Goal: Task Accomplishment & Management: Complete application form

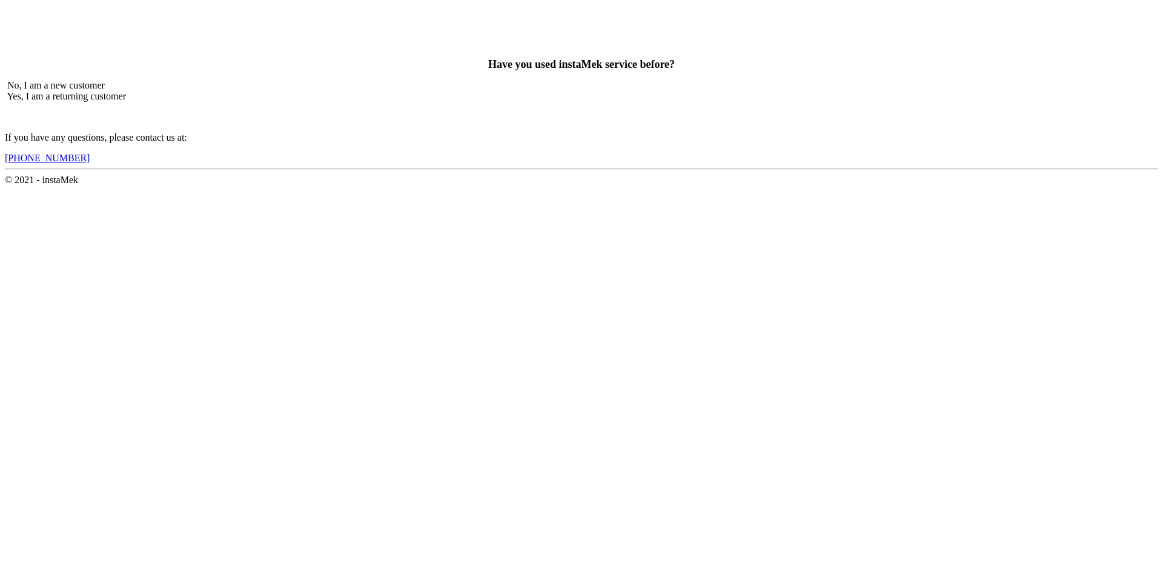
click at [105, 90] on span "No, I am a new customer" at bounding box center [56, 85] width 98 height 10
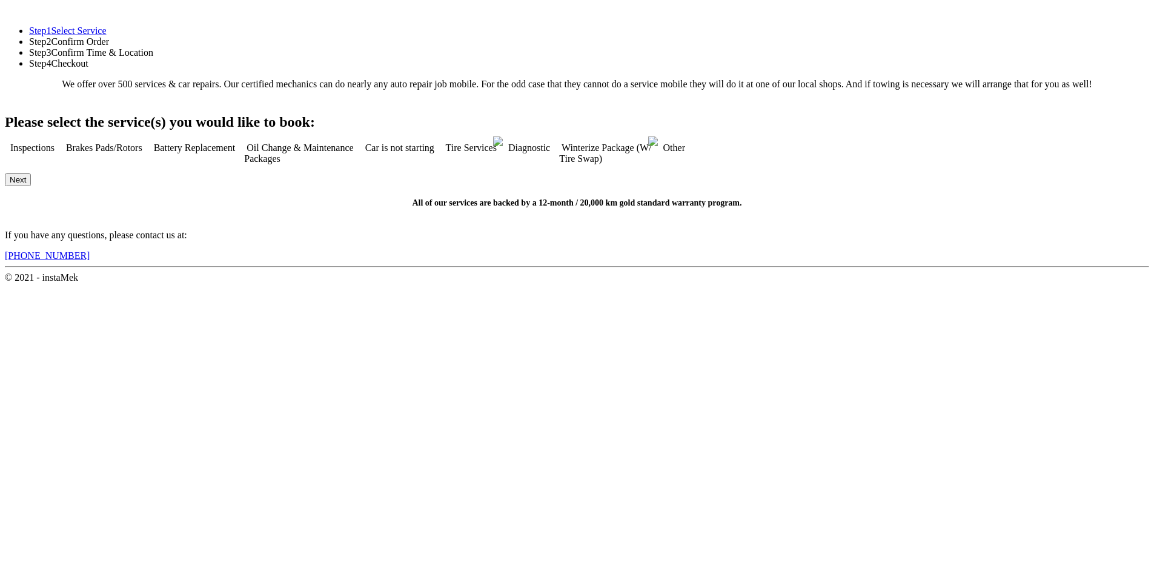
click at [497, 153] on span "Tire Services" at bounding box center [471, 147] width 51 height 10
click at [31, 186] on button "Next" at bounding box center [18, 179] width 26 height 13
checkbox input "true"
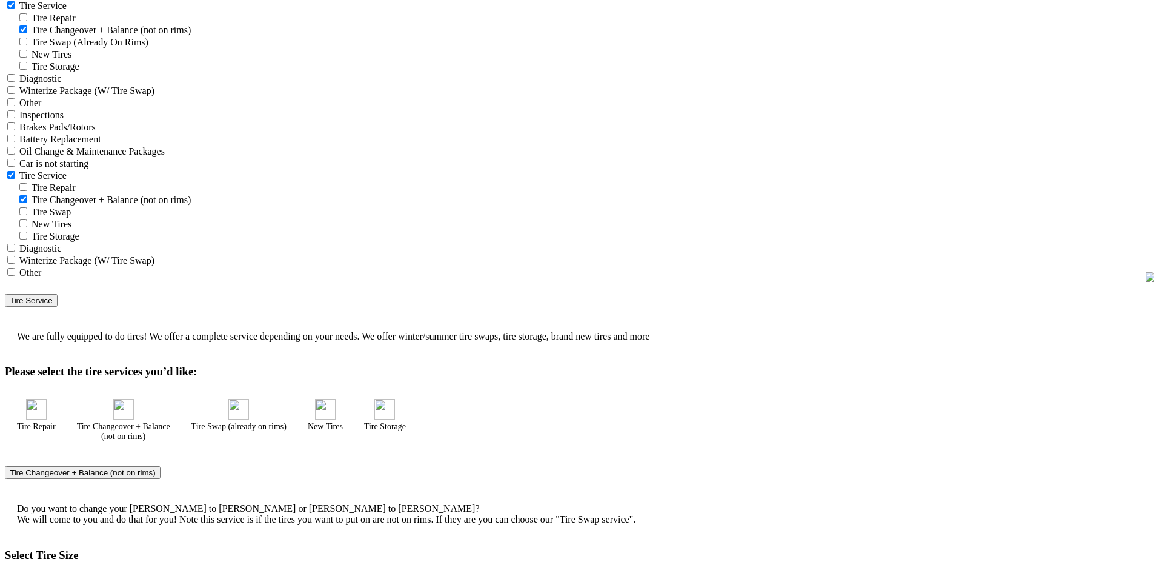
scroll to position [182, 0]
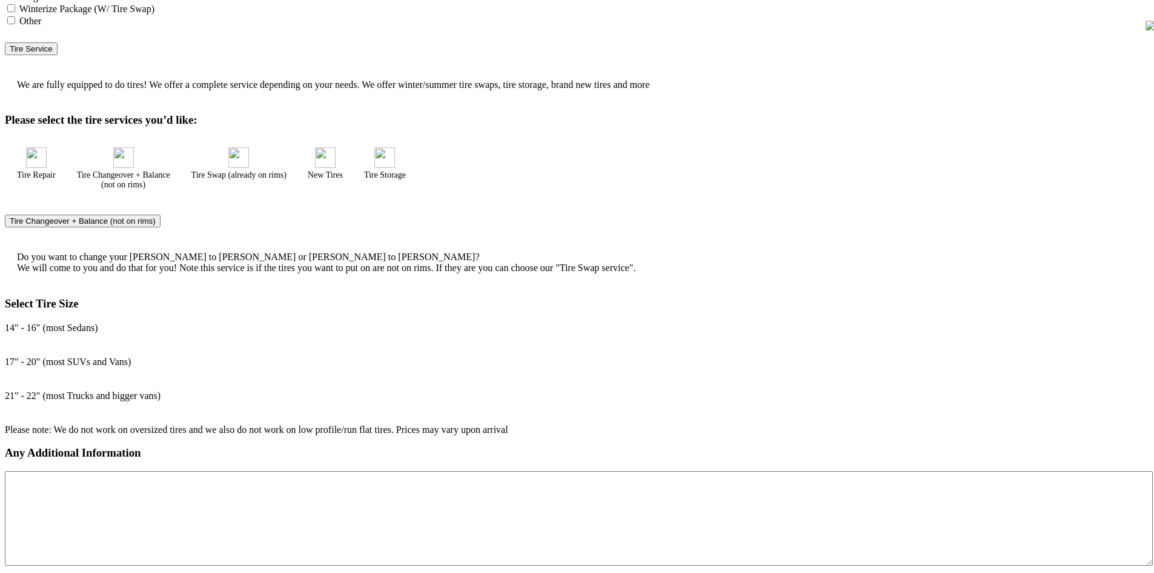
scroll to position [424, 0]
click at [834, 480] on div "Selected Service(s) 1 Inspections Brakes Pads/Rotors Tire Service" at bounding box center [577, 129] width 1145 height 944
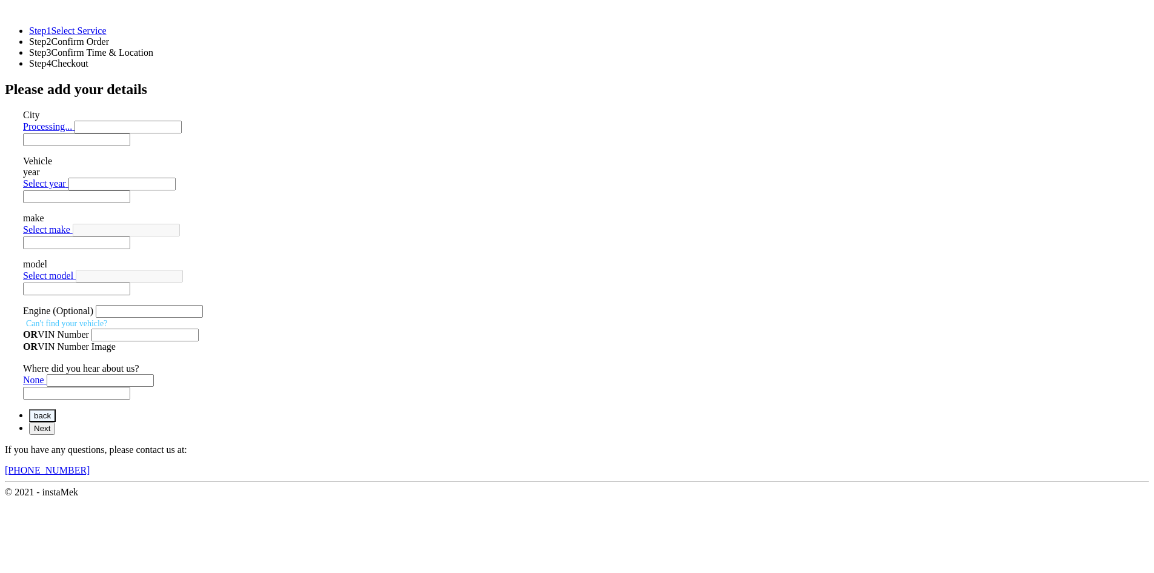
scroll to position [0, 0]
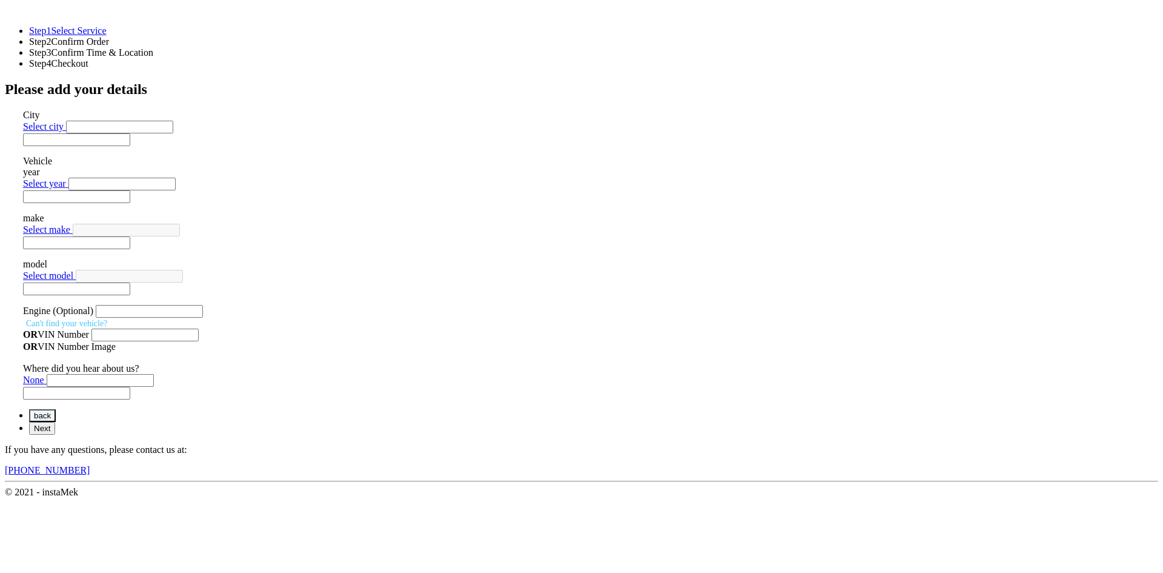
click at [873, 139] on div "Select city Select city [GEOGRAPHIC_DATA]- [GEOGRAPHIC_DATA] [GEOGRAPHIC_DATA] …" at bounding box center [584, 133] width 1123 height 25
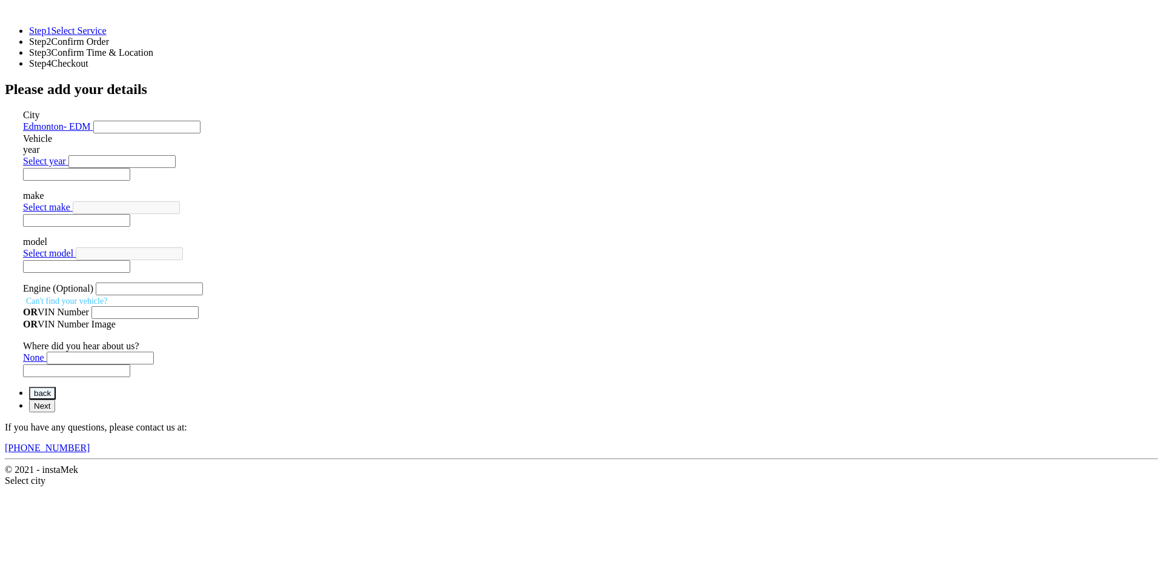
click at [56, 399] on button "back" at bounding box center [42, 393] width 27 height 13
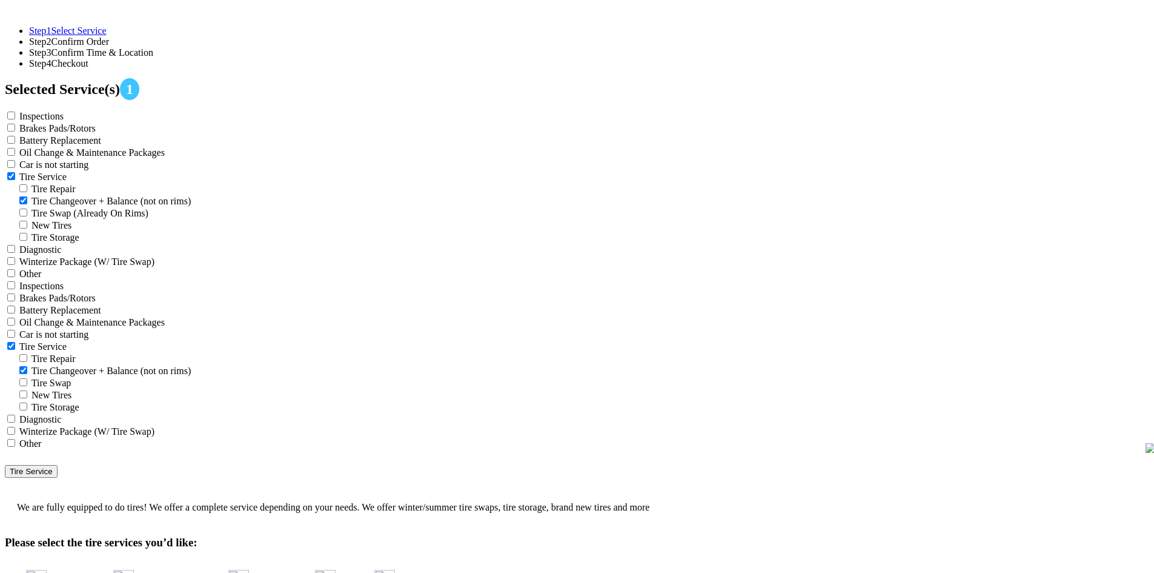
checkbox input "true"
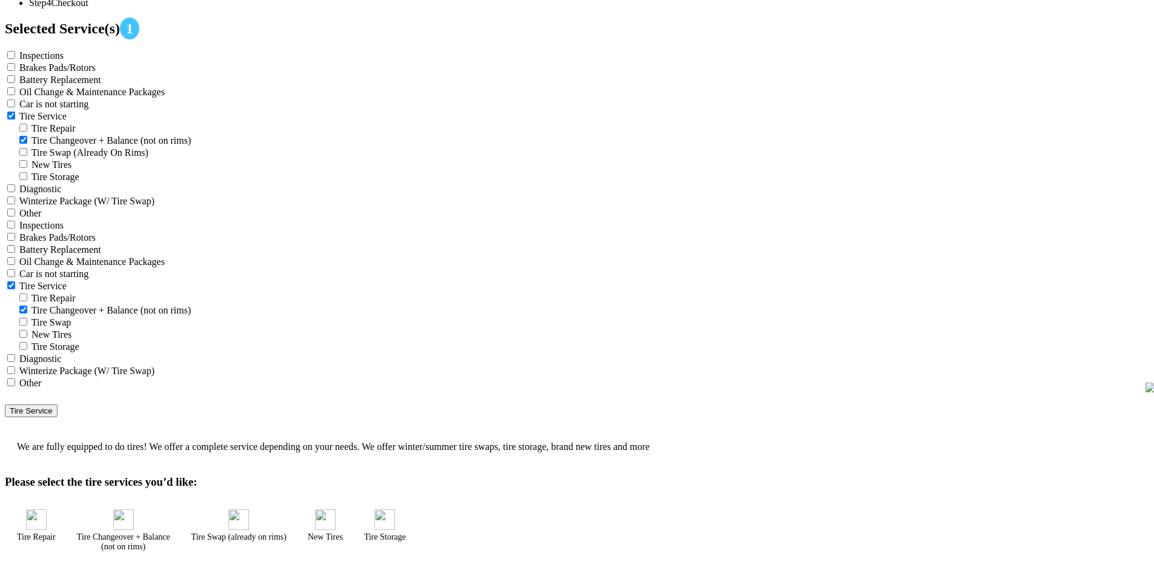
scroll to position [182, 0]
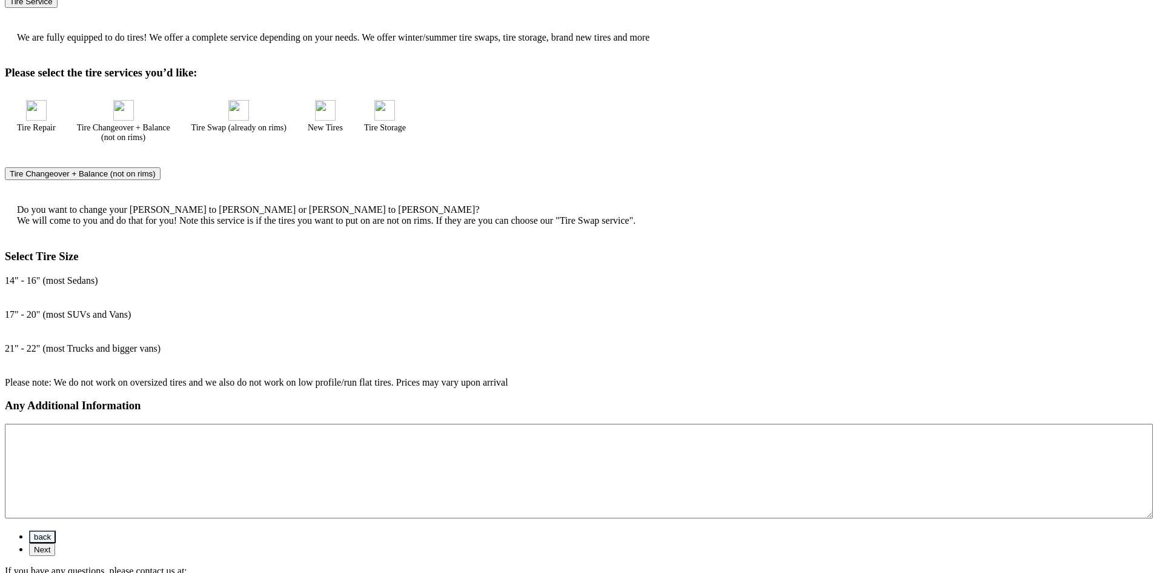
click at [55, 543] on button "Next" at bounding box center [42, 549] width 26 height 13
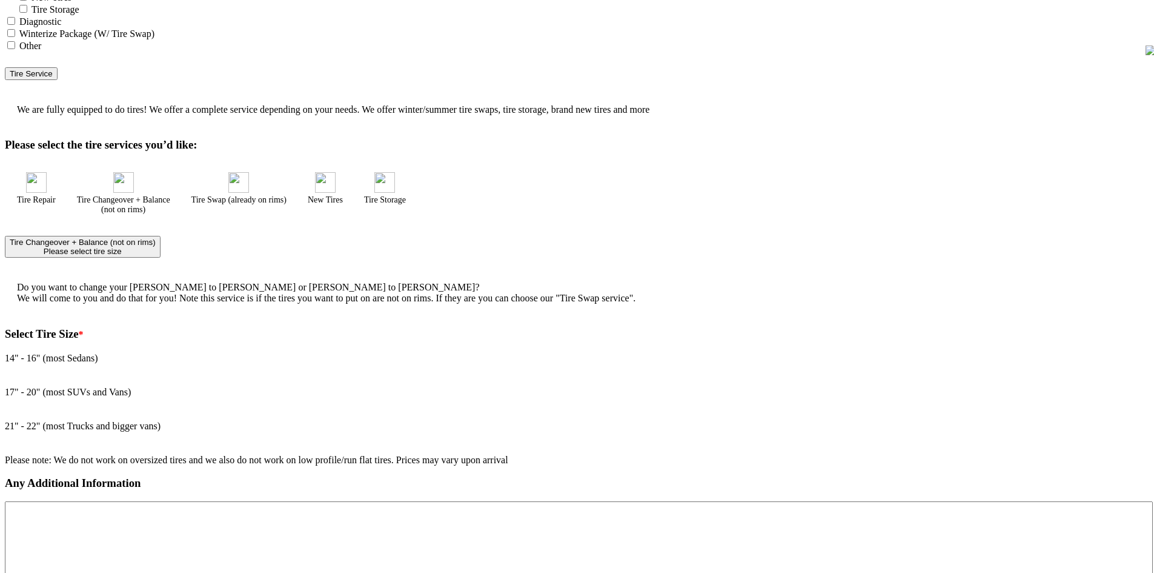
scroll to position [392, 0]
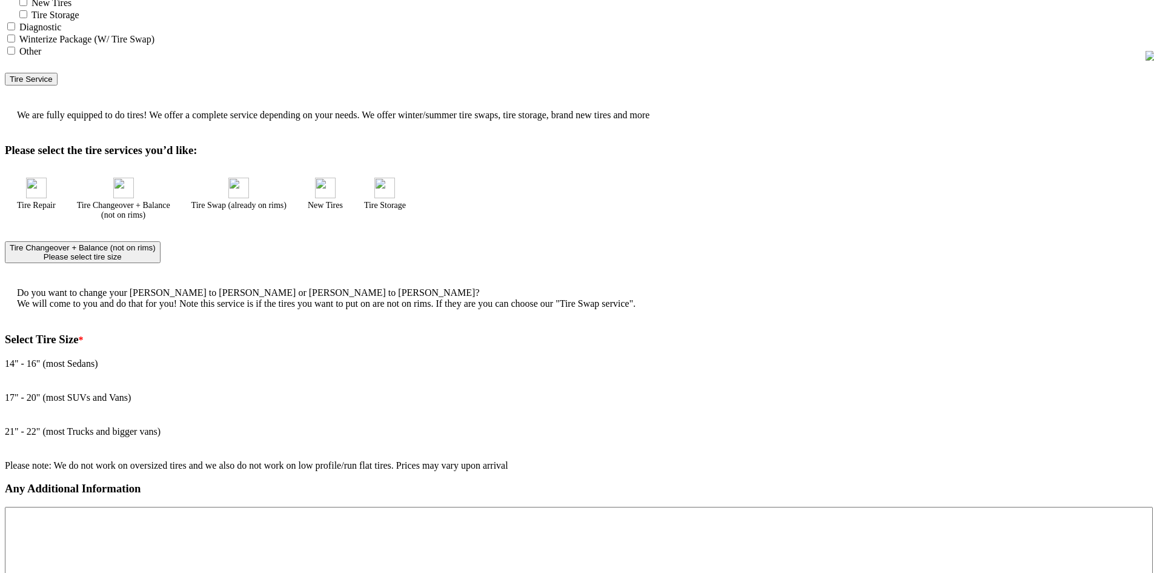
click at [587, 392] on div "17" - 20" (most SUVs and Vans)" at bounding box center [577, 397] width 1145 height 11
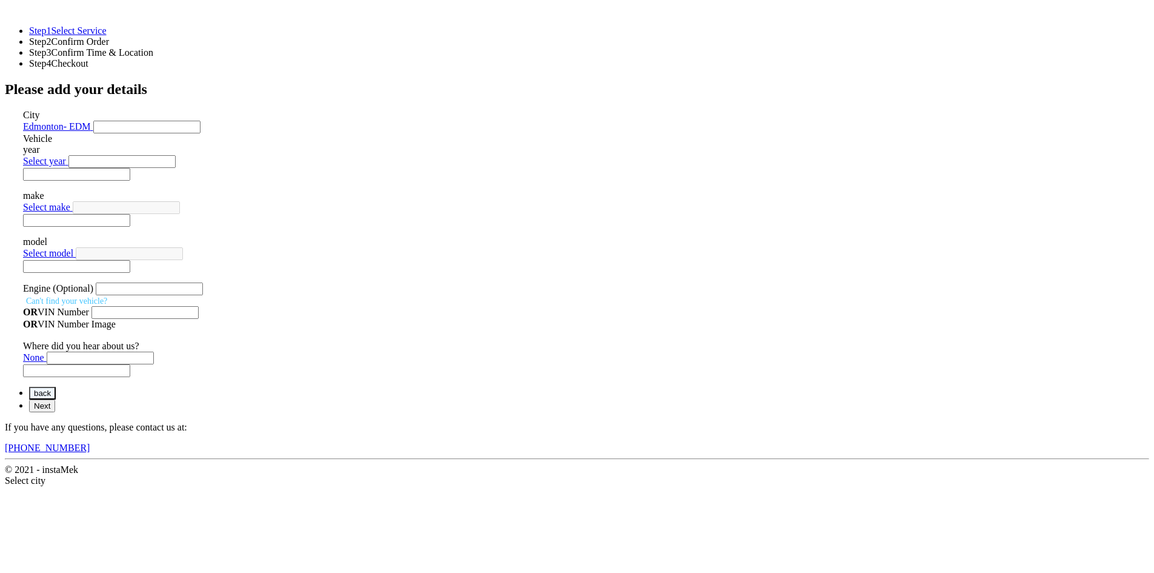
scroll to position [0, 0]
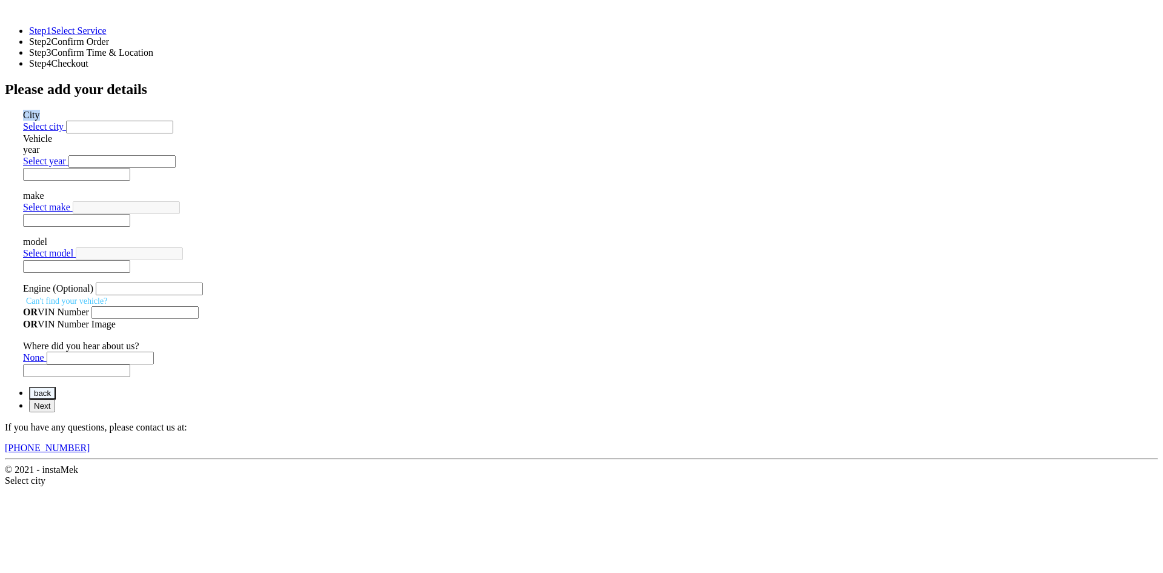
drag, startPoint x: 303, startPoint y: 150, endPoint x: 275, endPoint y: 147, distance: 28.0
click at [275, 147] on lik "Have you used instaMek service before? No, I am a new customer Yes, I am a retu…" at bounding box center [582, 250] width 1154 height 450
copy label "City"
click at [56, 399] on button "back" at bounding box center [42, 393] width 27 height 13
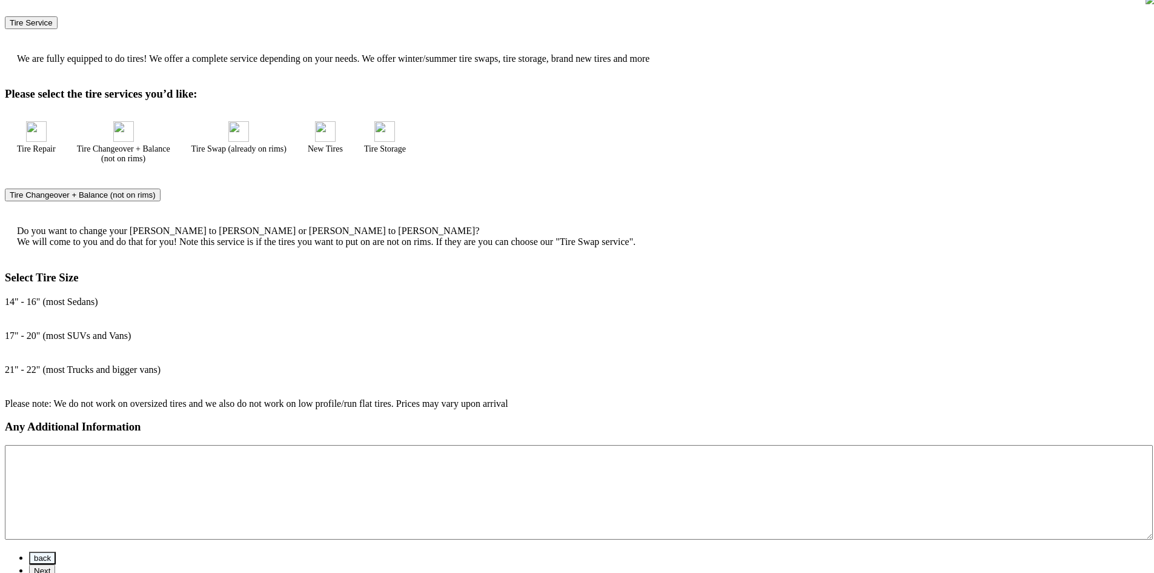
scroll to position [471, 0]
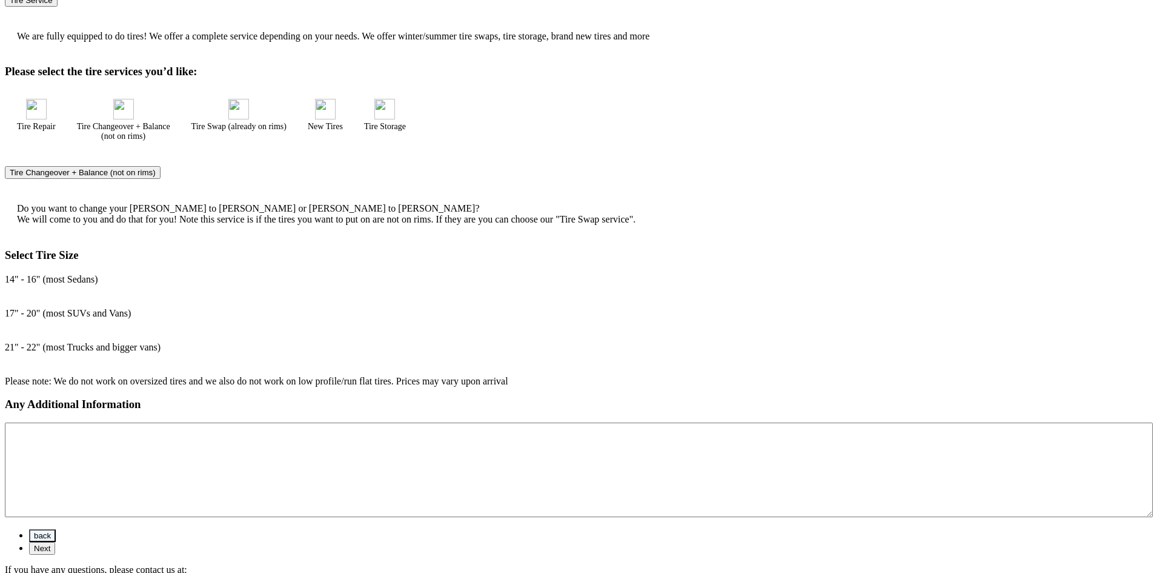
click at [55, 542] on button "Next" at bounding box center [42, 548] width 26 height 13
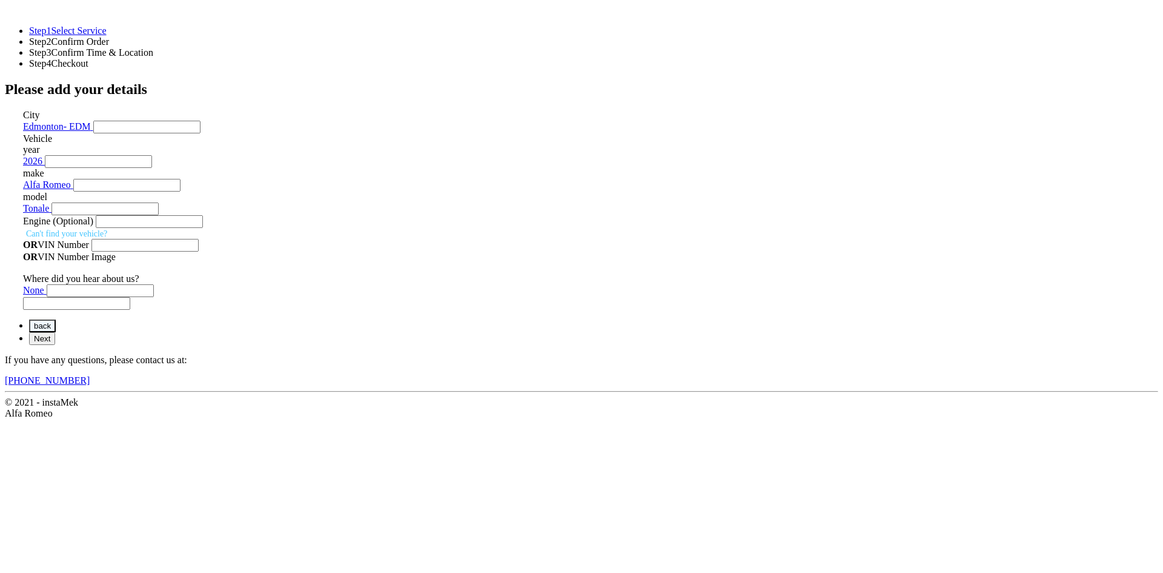
click at [55, 345] on button "Next" at bounding box center [42, 338] width 26 height 13
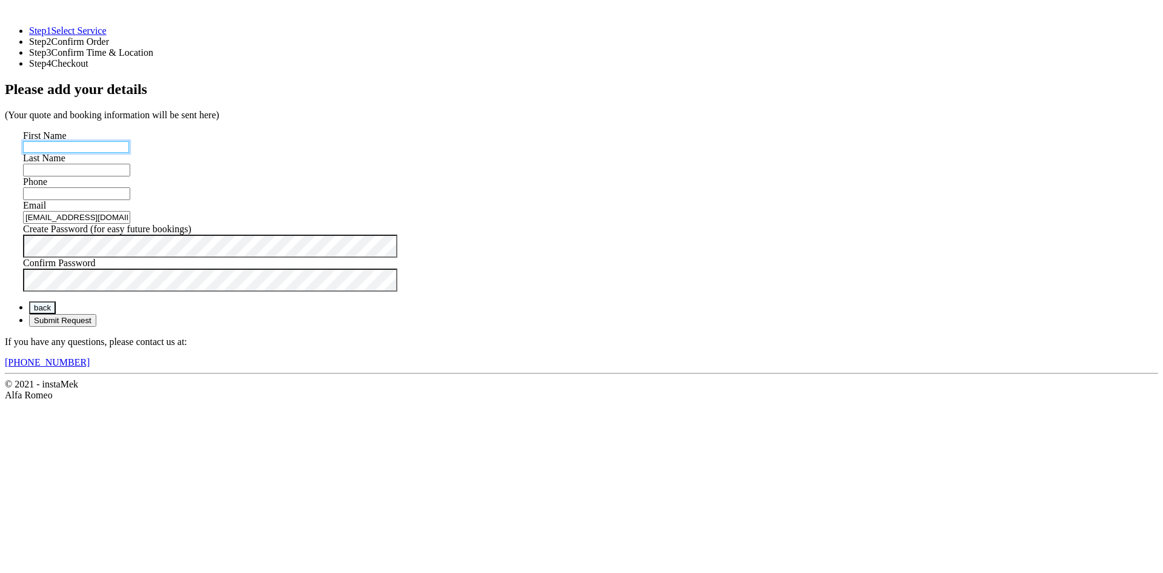
click at [129, 151] on input "text" at bounding box center [76, 147] width 106 height 12
click at [129, 224] on input "[EMAIL_ADDRESS][DOMAIN_NAME]" at bounding box center [76, 218] width 106 height 12
type input "[EMAIL_ADDRESS][DOMAIN_NAME]"
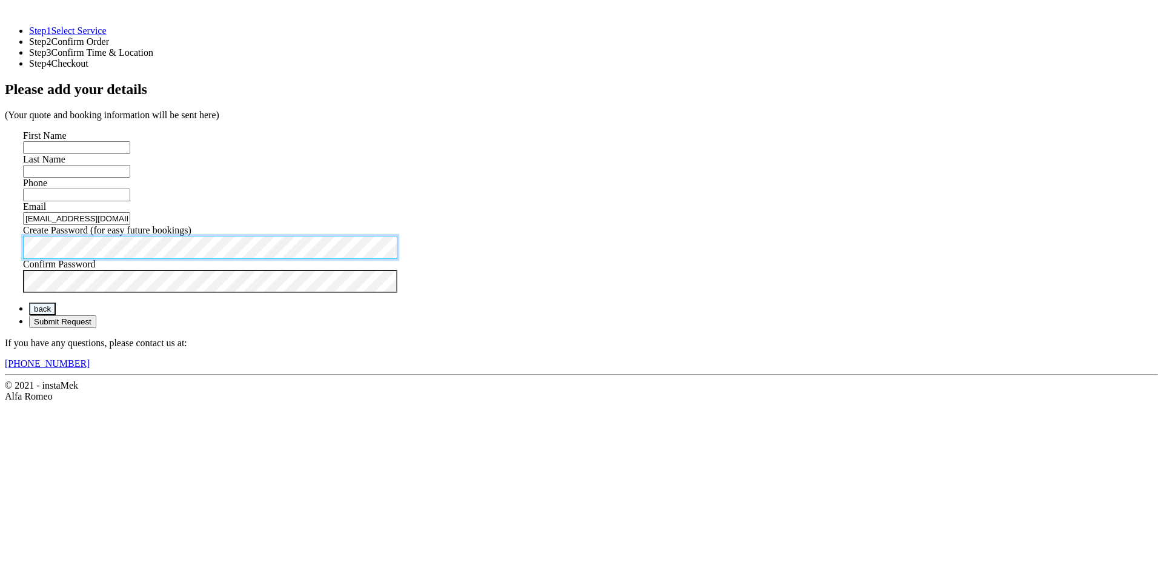
click at [454, 259] on div "Create Password (for easy future bookings)" at bounding box center [584, 242] width 1123 height 34
click at [514, 293] on div "Please add your details (Your quote and booking information will be sent here) …" at bounding box center [582, 186] width 1154 height 211
click at [96, 328] on button "Submit Request" at bounding box center [62, 321] width 67 height 13
click at [457, 259] on div "Create Password (for easy future bookings)" at bounding box center [584, 242] width 1123 height 34
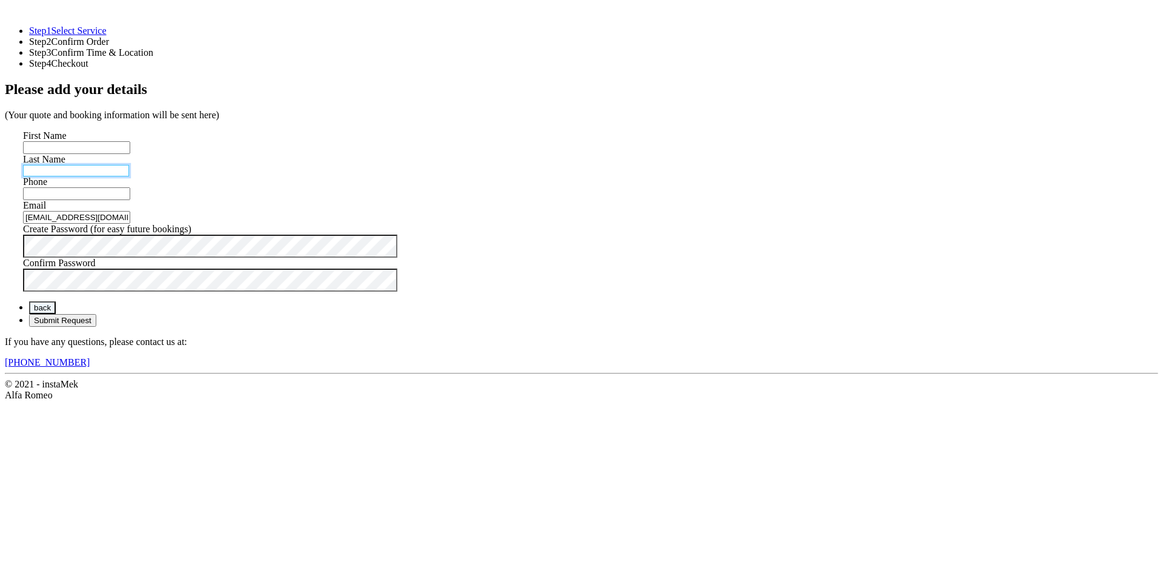
drag, startPoint x: 543, startPoint y: 179, endPoint x: 544, endPoint y: 161, distance: 18.8
click at [129, 176] on input "text" at bounding box center [76, 171] width 106 height 12
click at [129, 147] on input "text" at bounding box center [76, 147] width 106 height 12
type input "ashish"
type input "[PERSON_NAME]"
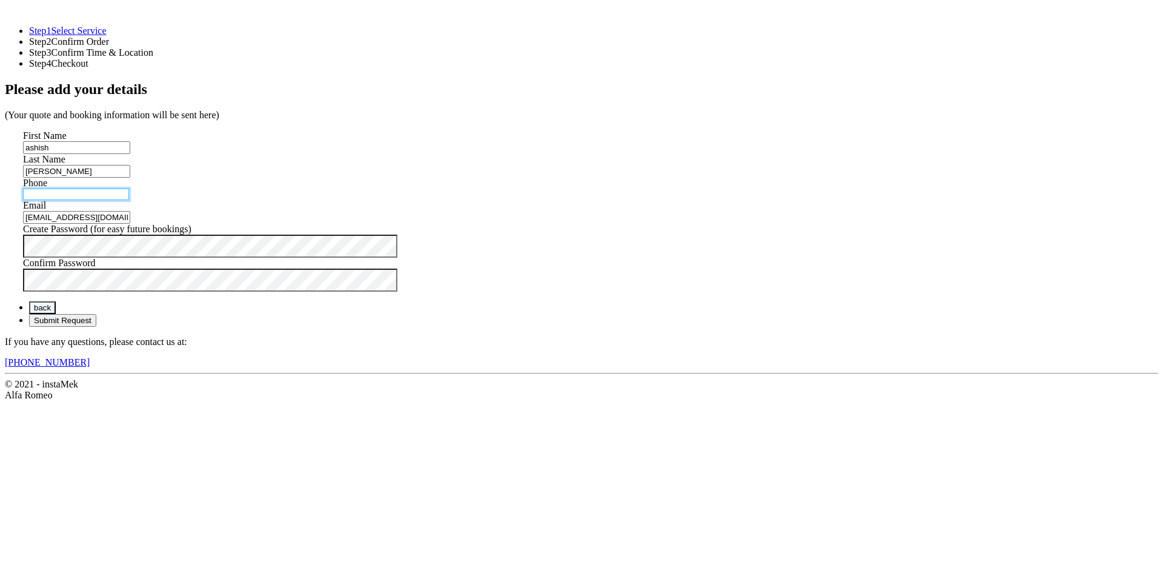
click at [129, 200] on input "text" at bounding box center [76, 194] width 106 height 12
drag, startPoint x: 530, startPoint y: 219, endPoint x: 491, endPoint y: 219, distance: 38.8
click at [492, 200] on div "21" at bounding box center [584, 194] width 1123 height 12
type input "1234567890897"
click at [96, 328] on button "Submit Request" at bounding box center [62, 321] width 67 height 13
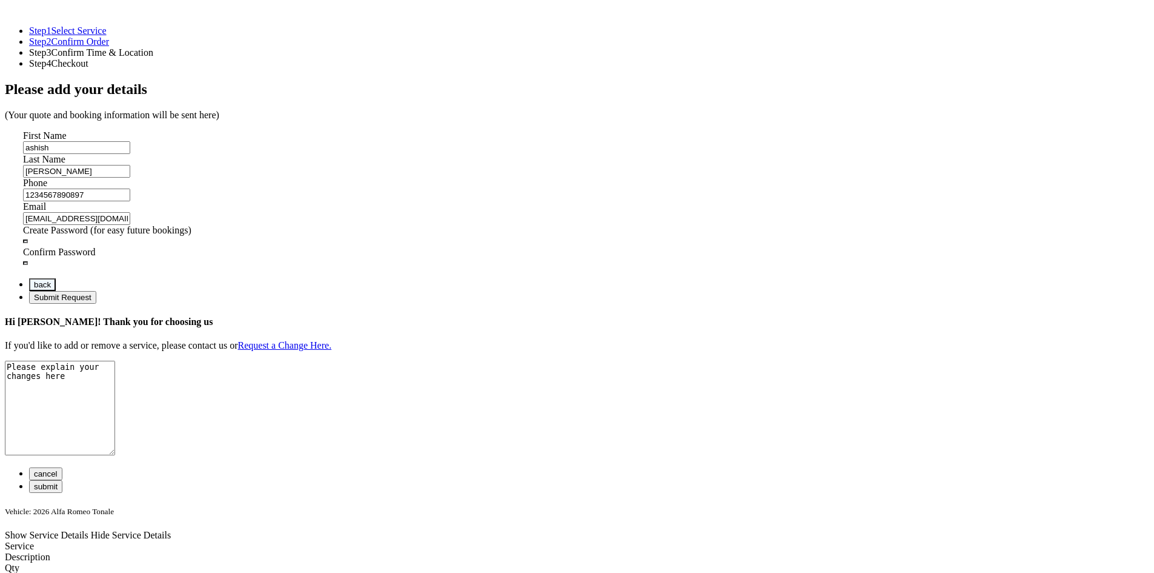
click at [88, 530] on span "Show Service Details" at bounding box center [47, 535] width 84 height 10
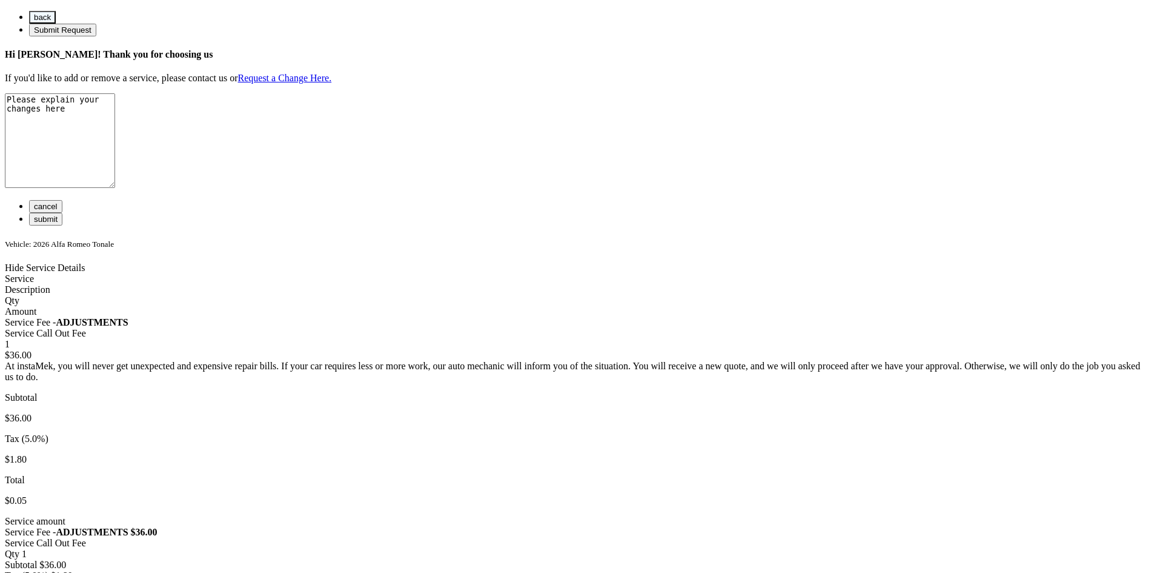
scroll to position [303, 0]
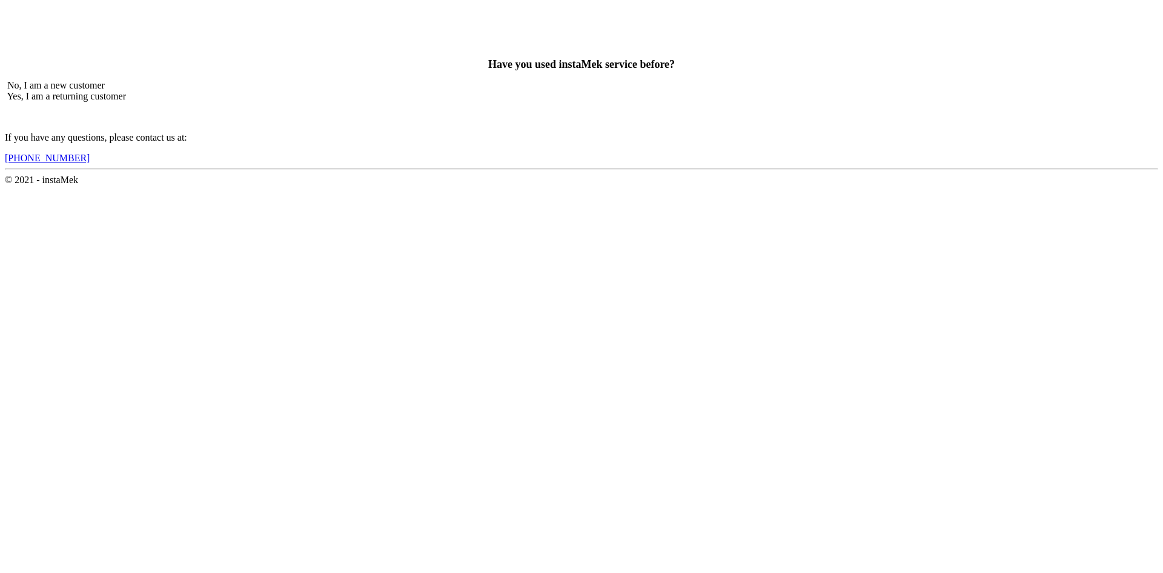
click at [451, 91] on div "No, I am a new customer" at bounding box center [582, 85] width 1154 height 11
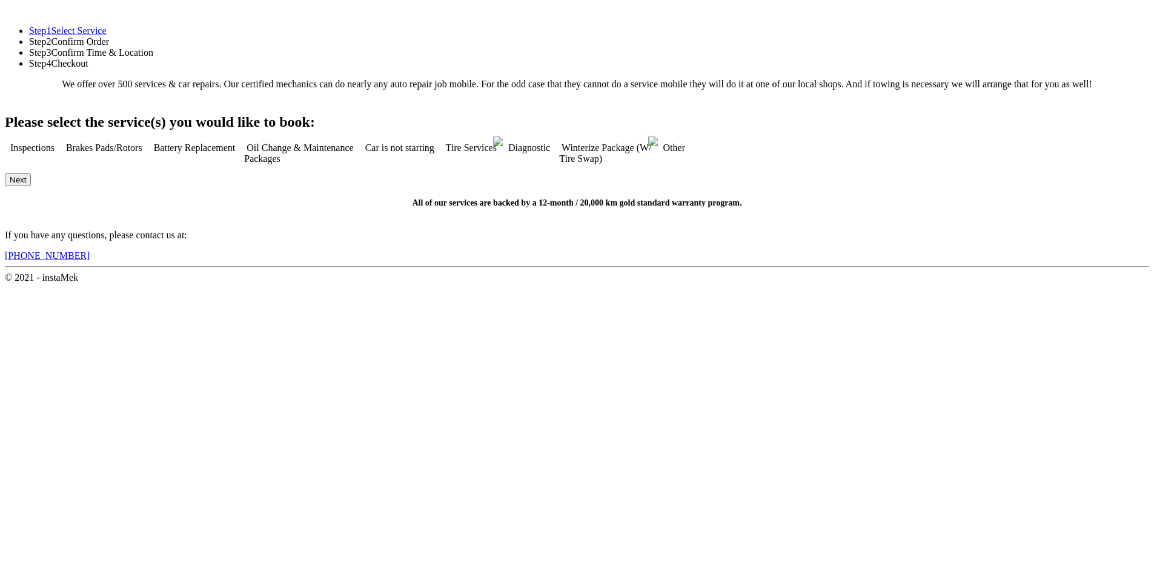
click at [444, 151] on img at bounding box center [444, 151] width 0 height 0
click at [31, 186] on button "Next" at bounding box center [18, 179] width 26 height 13
checkbox input "true"
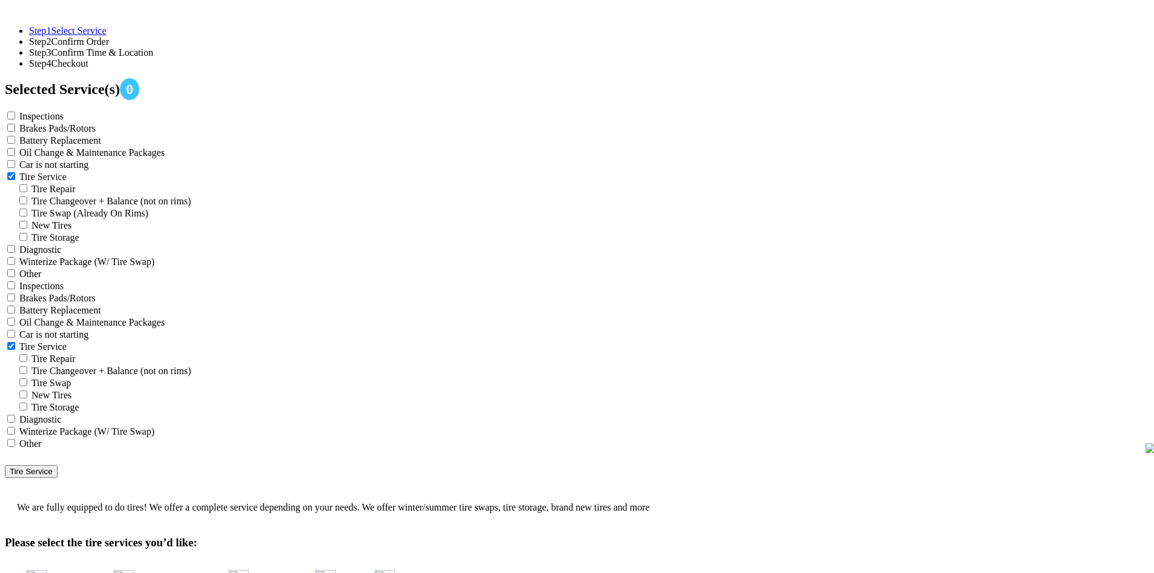
drag, startPoint x: 694, startPoint y: 251, endPoint x: 763, endPoint y: 524, distance: 281.4
click at [763, 524] on div "Selected Service(s) 0 Inspections Brakes Pads/Rotors Tire Service" at bounding box center [577, 368] width 1145 height 575
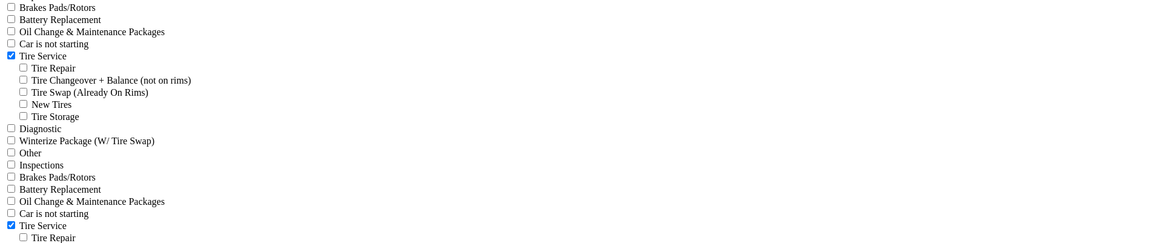
scroll to position [121, 0]
checkbox input "true"
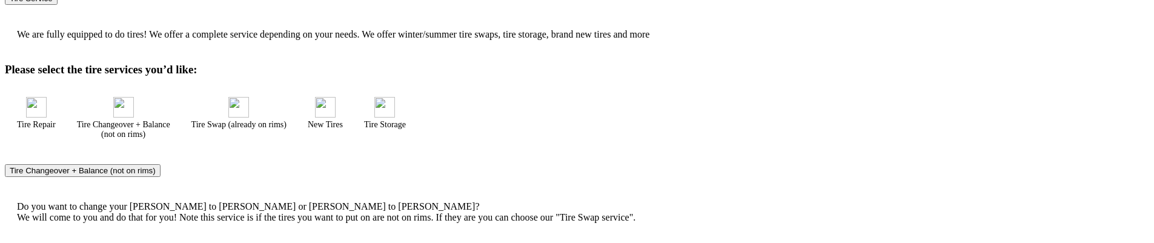
scroll to position [475, 0]
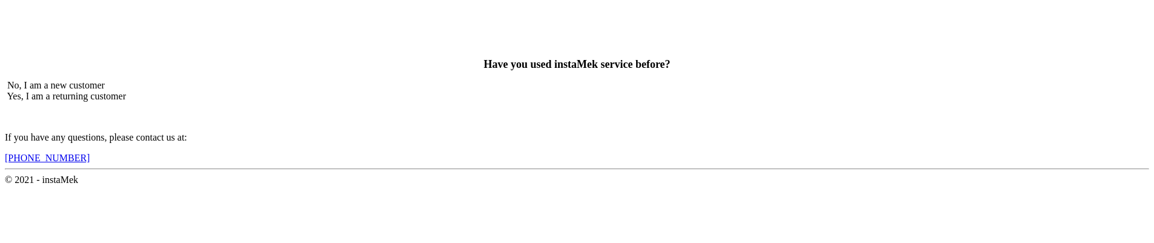
scroll to position [15, 0]
click at [105, 90] on span "No, I am a new customer" at bounding box center [56, 85] width 98 height 10
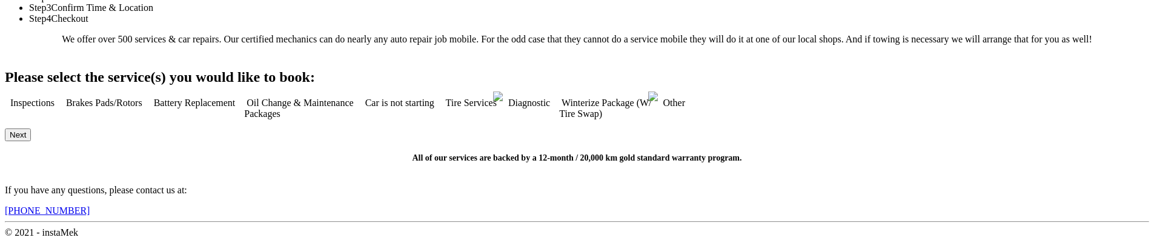
scroll to position [157, 0]
click at [497, 119] on div "Tire Services" at bounding box center [470, 109] width 53 height 22
click at [31, 128] on button "Next" at bounding box center [18, 134] width 26 height 13
checkbox input "true"
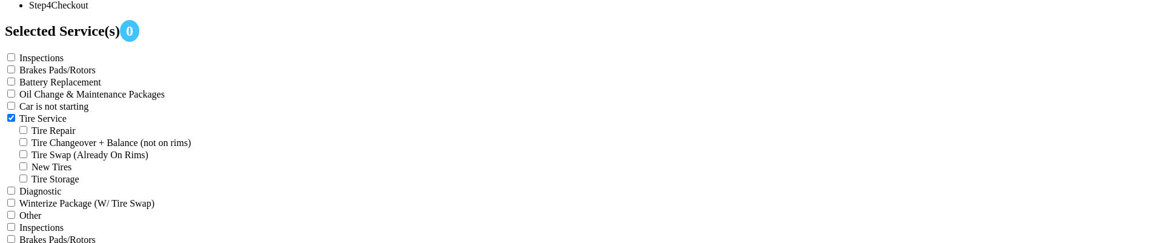
scroll to position [51, 0]
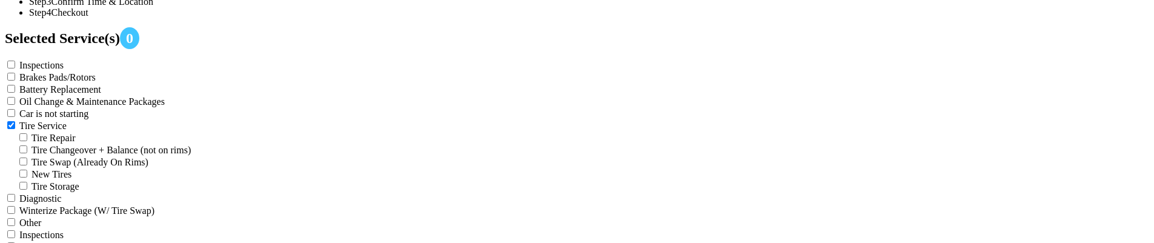
checkbox input "true"
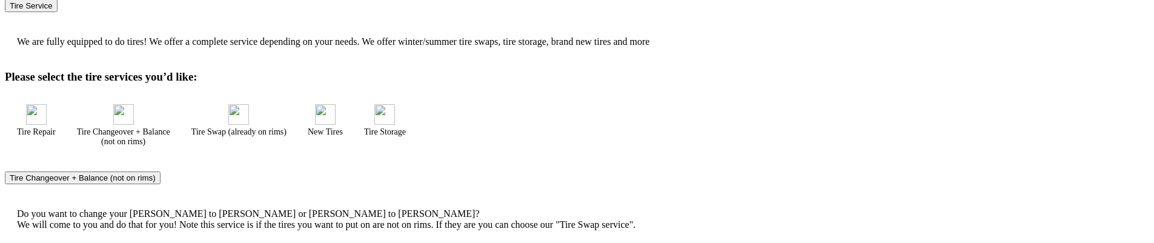
scroll to position [475, 0]
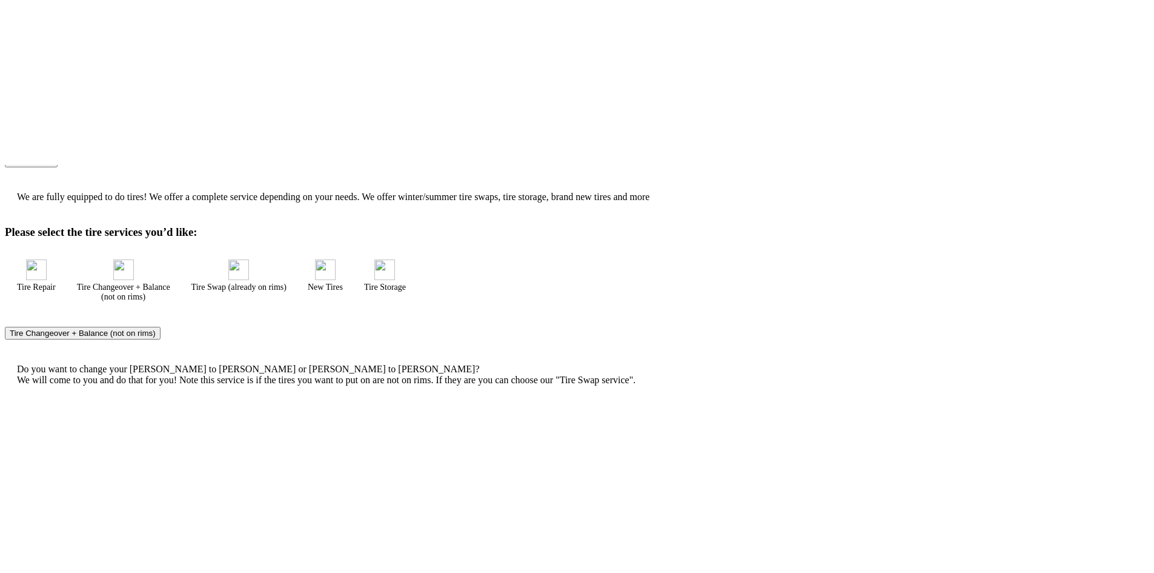
scroll to position [471, 0]
